Goal: Complete application form

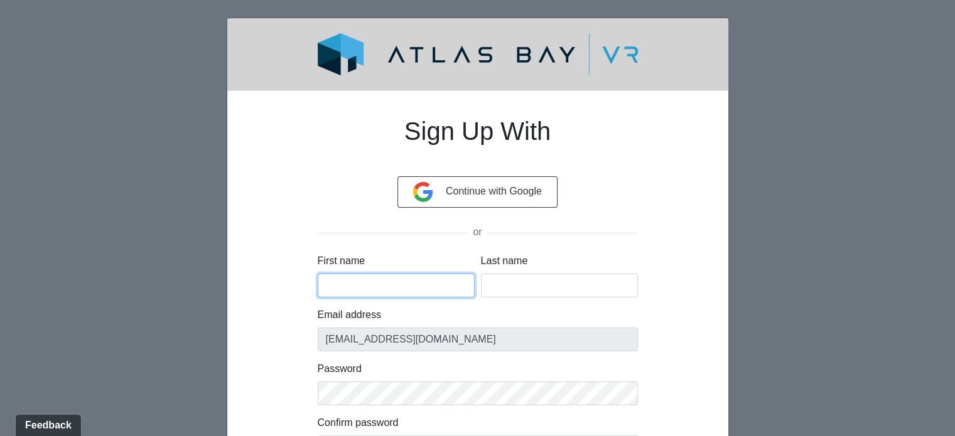
click at [381, 286] on input "First name" at bounding box center [396, 286] width 157 height 24
type input "Brandon"
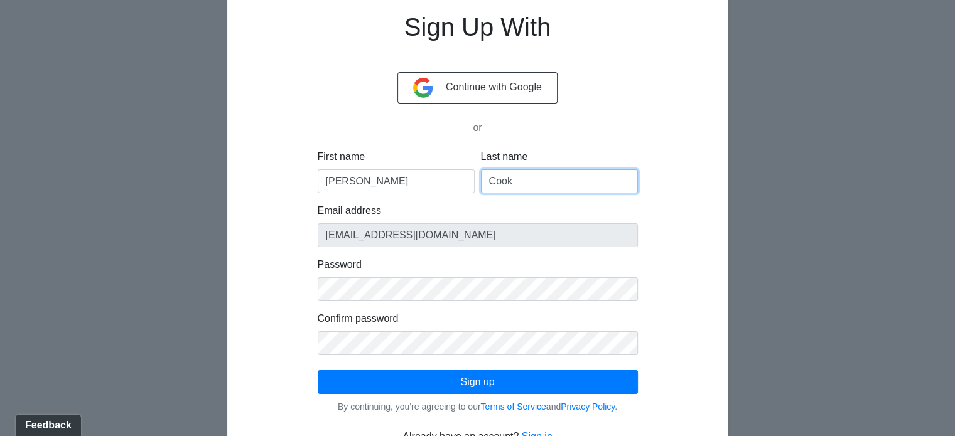
scroll to position [144, 0]
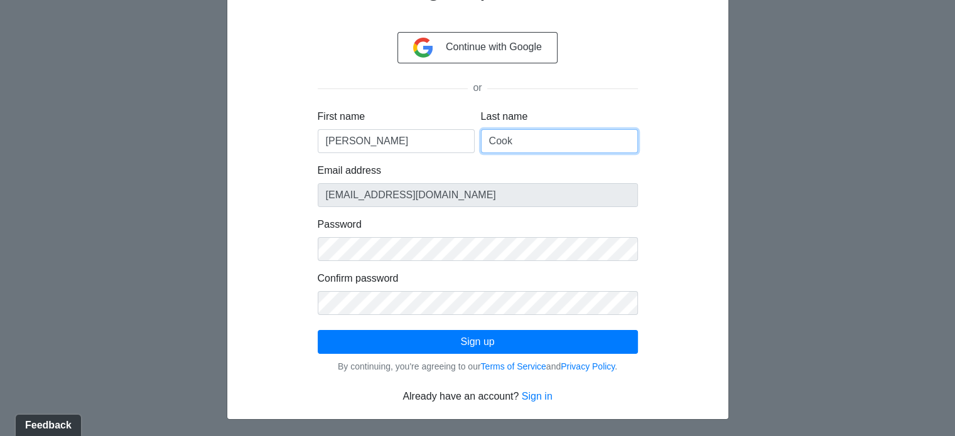
type input "Cook"
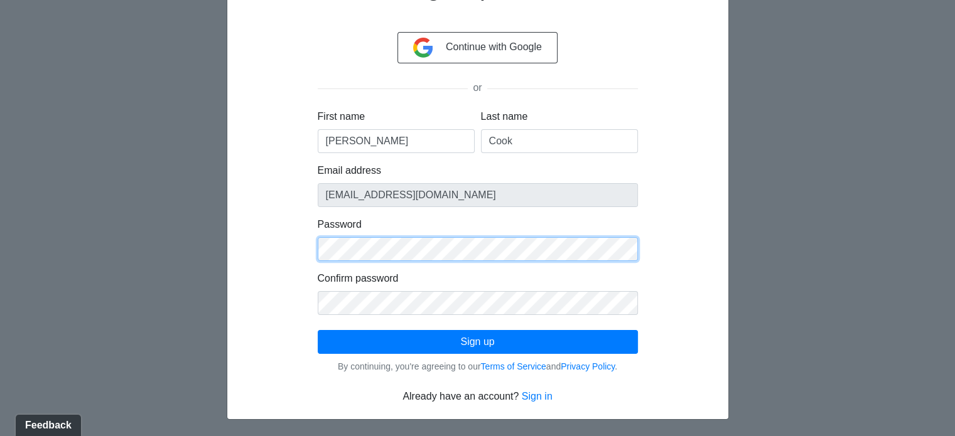
click at [274, 257] on div "Sign Up With Continue with Google or First name Brandon Last name Cook Email ad…" at bounding box center [477, 181] width 441 height 448
click at [318, 330] on button "Sign up" at bounding box center [478, 342] width 320 height 24
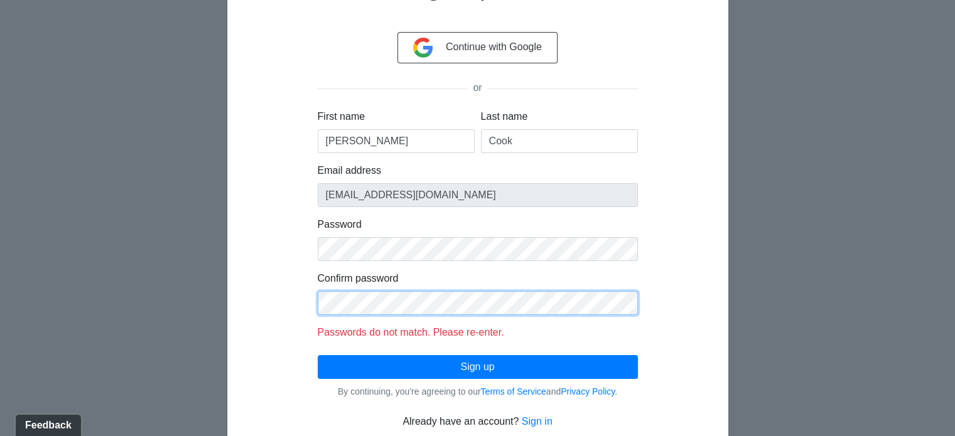
click at [264, 279] on div "Sign Up With Continue with Google or First name Brandon Last name Cook Email ad…" at bounding box center [477, 193] width 441 height 473
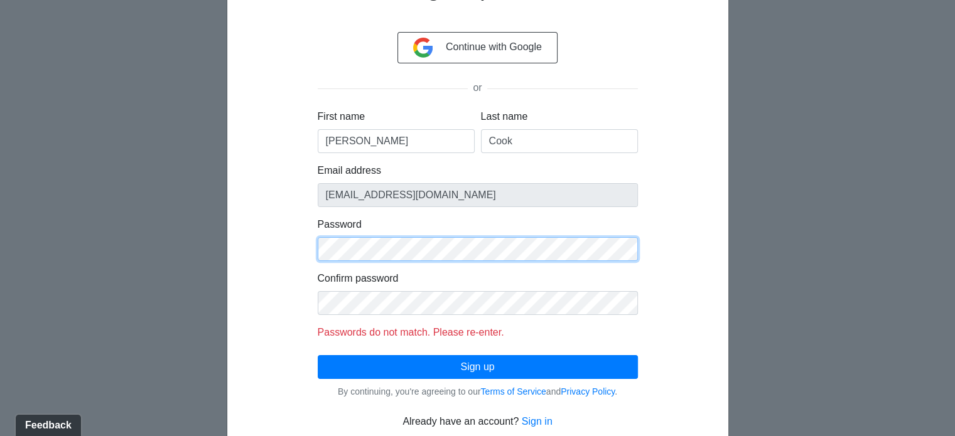
click at [272, 243] on div "Sign Up With Continue with Google or First name Brandon Last name Cook Email ad…" at bounding box center [477, 193] width 441 height 473
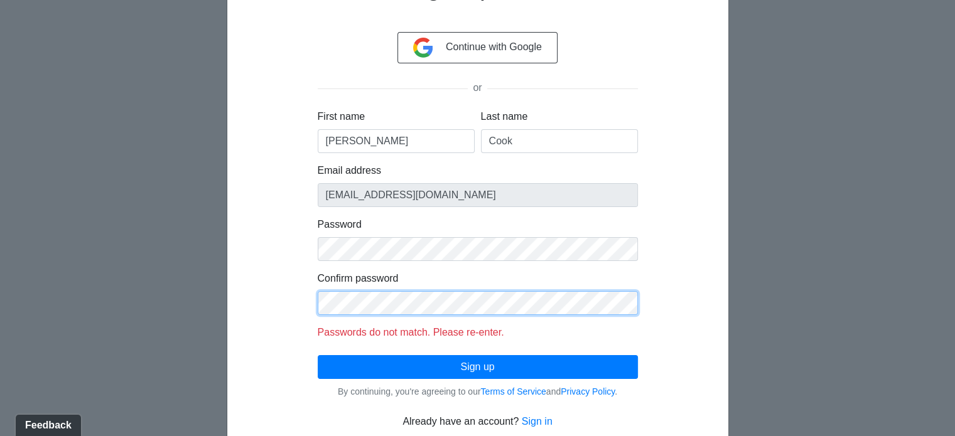
click at [295, 293] on div "Sign Up With Continue with Google or First name Brandon Last name Cook Email ad…" at bounding box center [478, 193] width 381 height 473
click button "Sign up" at bounding box center [478, 367] width 320 height 24
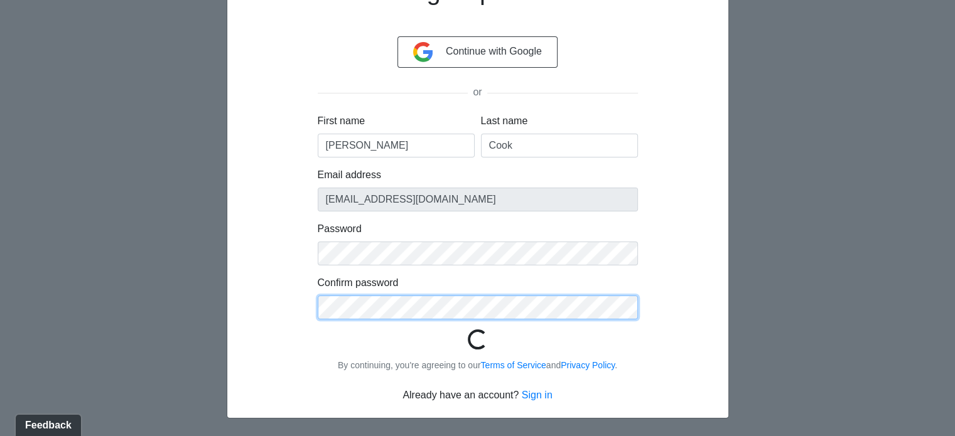
scroll to position [138, 0]
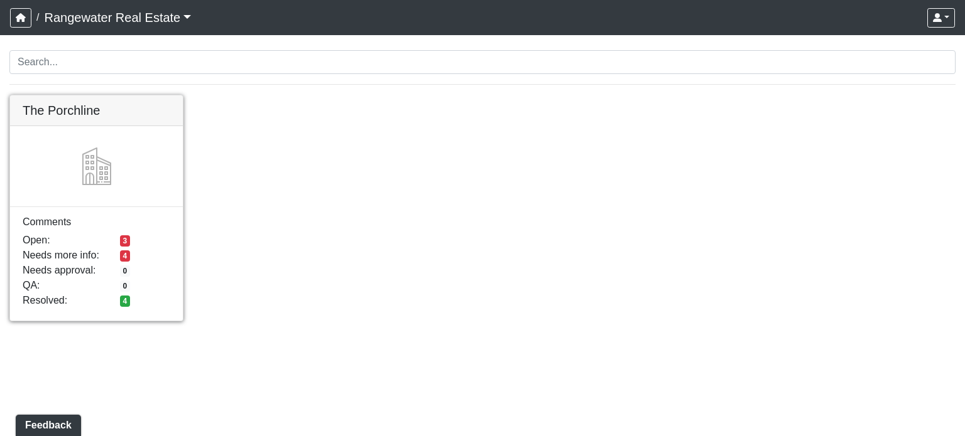
click at [120, 95] on link at bounding box center [96, 95] width 173 height 0
